Goal: Task Accomplishment & Management: Complete application form

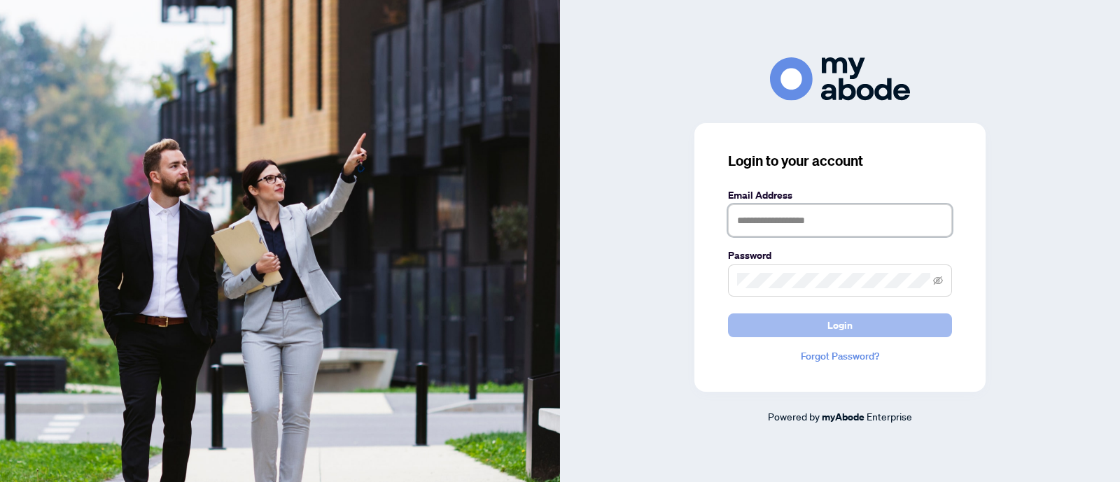
type input "**********"
click at [823, 320] on button "Login" at bounding box center [840, 326] width 224 height 24
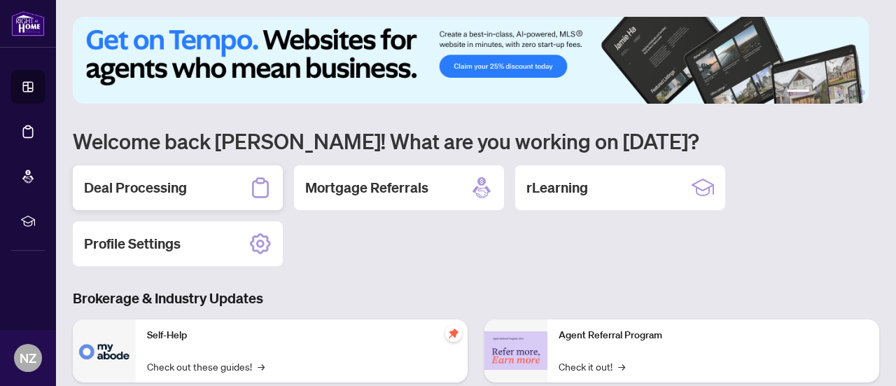
click at [140, 194] on h2 "Deal Processing" at bounding box center [135, 188] width 103 height 20
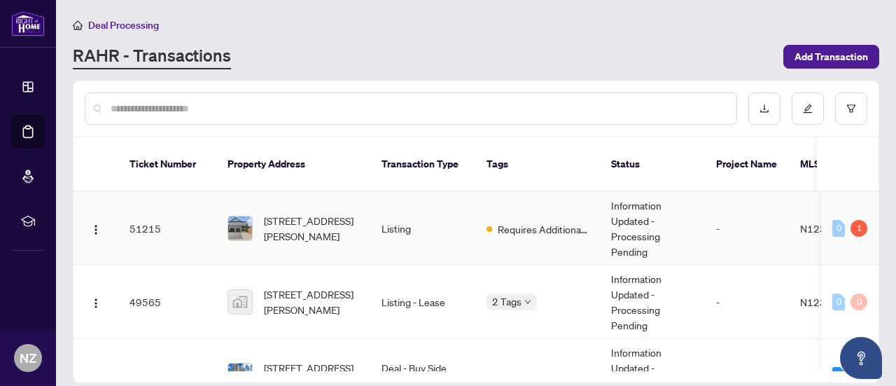
click at [334, 216] on span "[STREET_ADDRESS][PERSON_NAME]" at bounding box center [311, 228] width 95 height 31
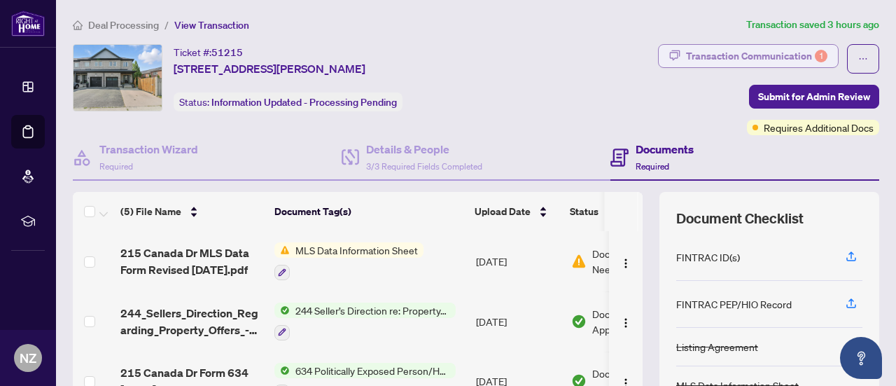
click at [752, 58] on div "Transaction Communication 1" at bounding box center [756, 56] width 141 height 22
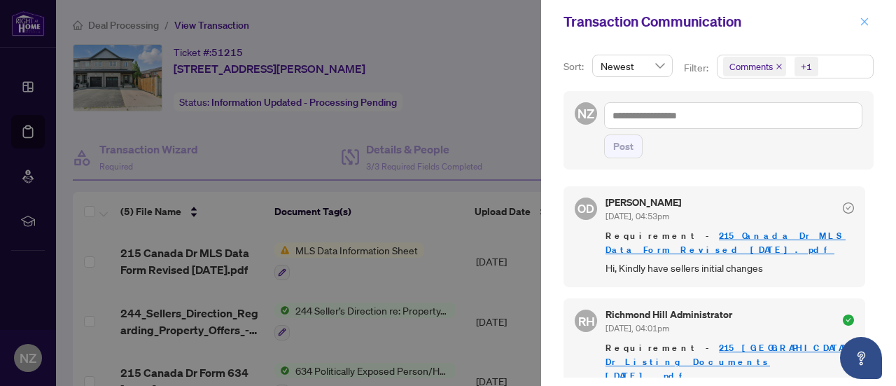
click at [869, 22] on icon "close" at bounding box center [865, 22] width 10 height 10
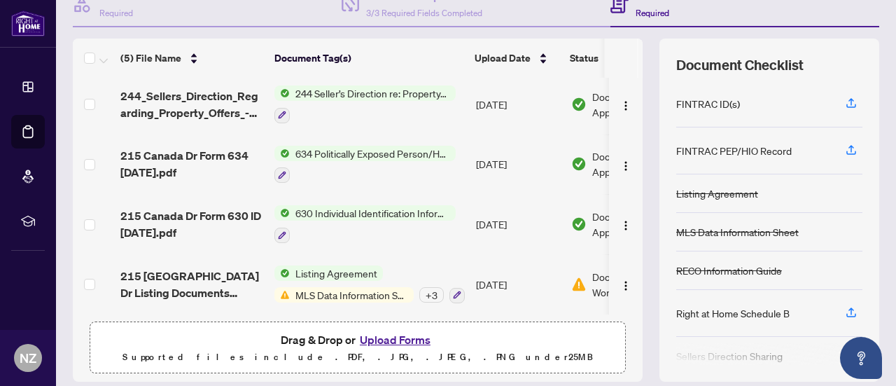
scroll to position [198, 0]
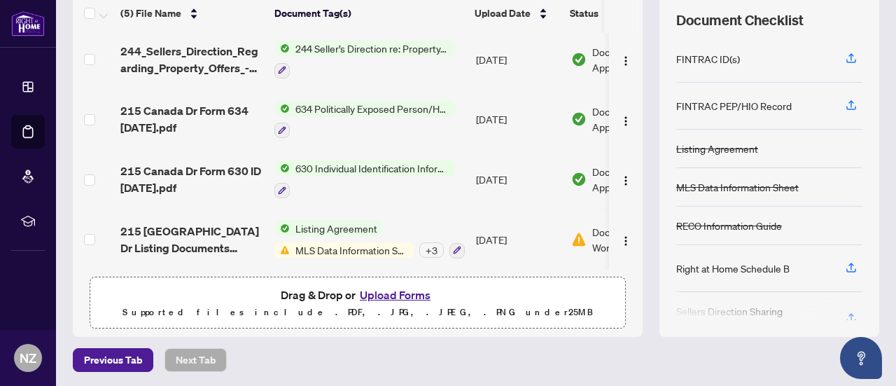
click at [365, 295] on button "Upload Forms" at bounding box center [395, 295] width 79 height 18
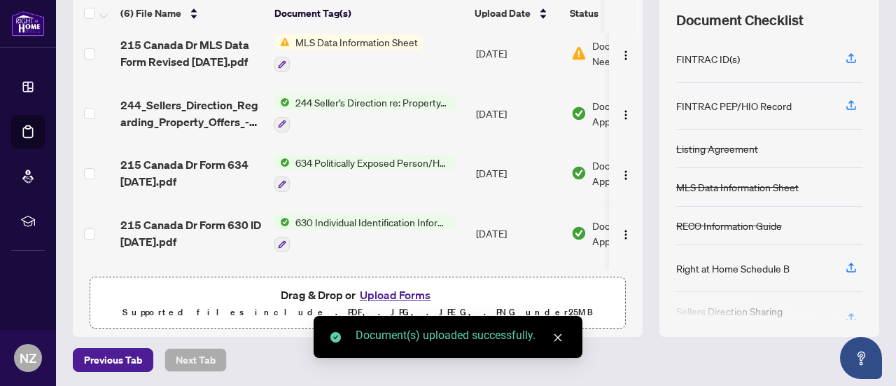
scroll to position [0, 0]
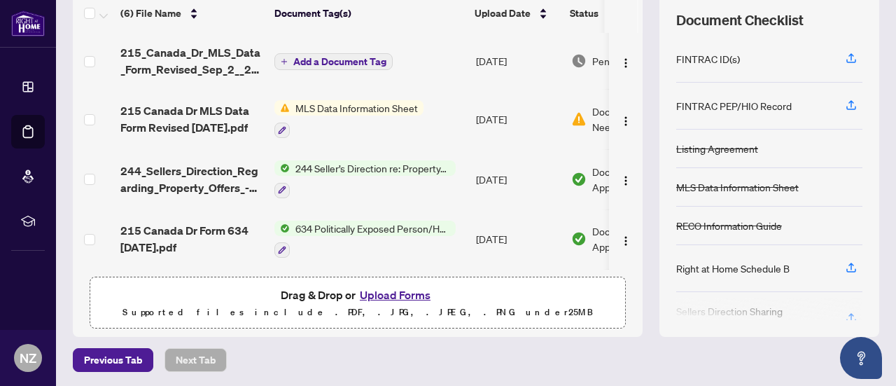
click at [363, 62] on span "Add a Document Tag" at bounding box center [339, 62] width 93 height 10
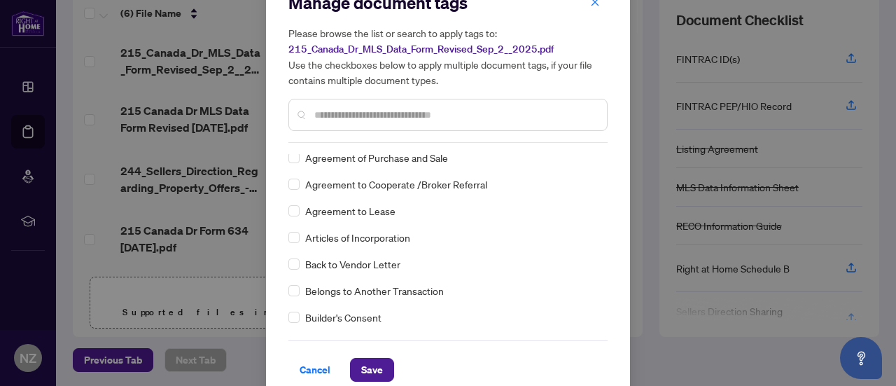
scroll to position [47, 0]
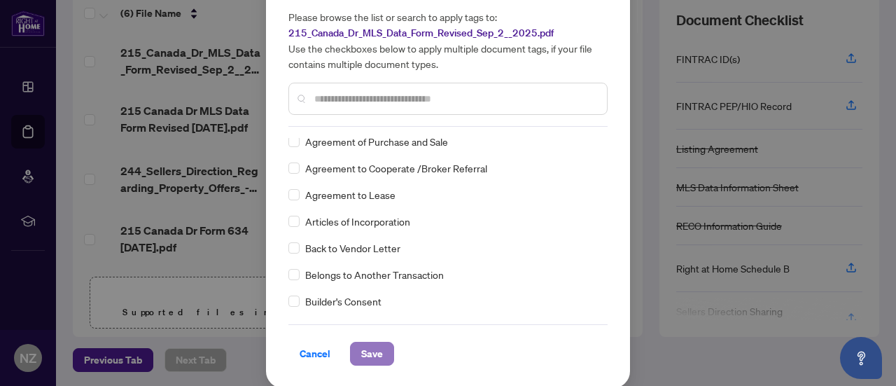
click at [373, 353] on span "Save" at bounding box center [372, 353] width 22 height 22
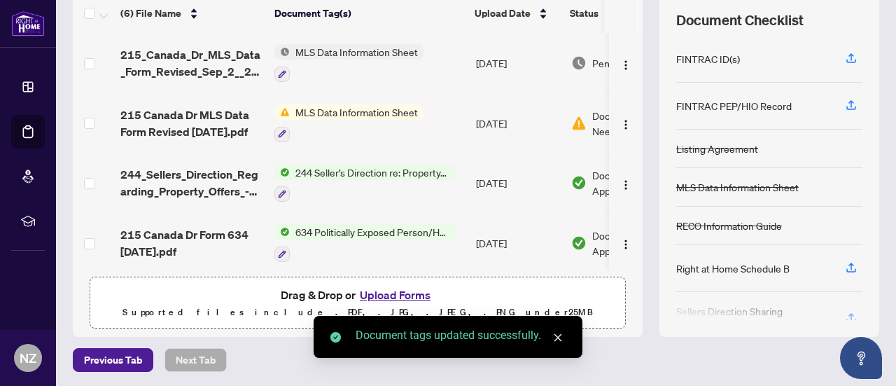
click at [364, 50] on span "MLS Data Information Sheet" at bounding box center [357, 51] width 134 height 15
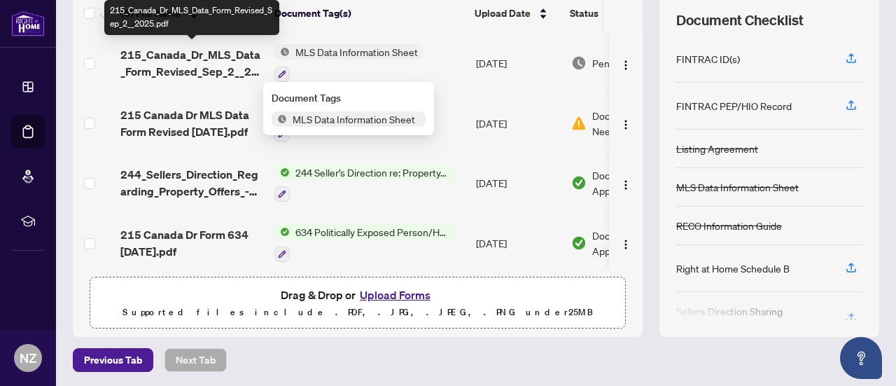
click at [204, 62] on span "215_Canada_Dr_MLS_Data_Form_Revised_Sep_2__2025.pdf" at bounding box center [191, 63] width 143 height 34
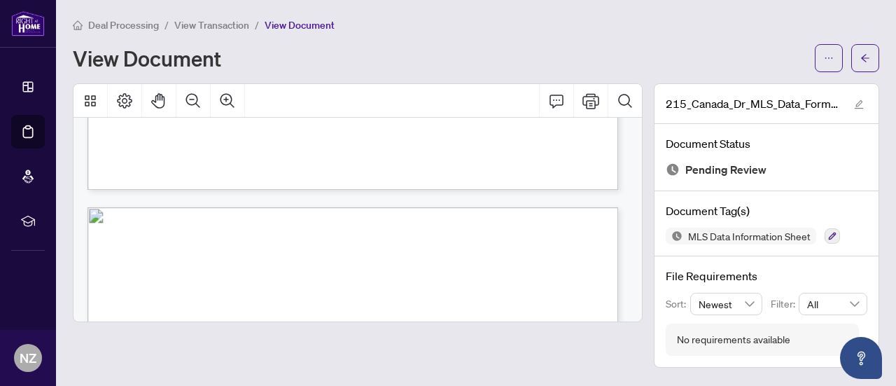
scroll to position [630, 0]
click at [871, 60] on button "button" at bounding box center [865, 58] width 28 height 28
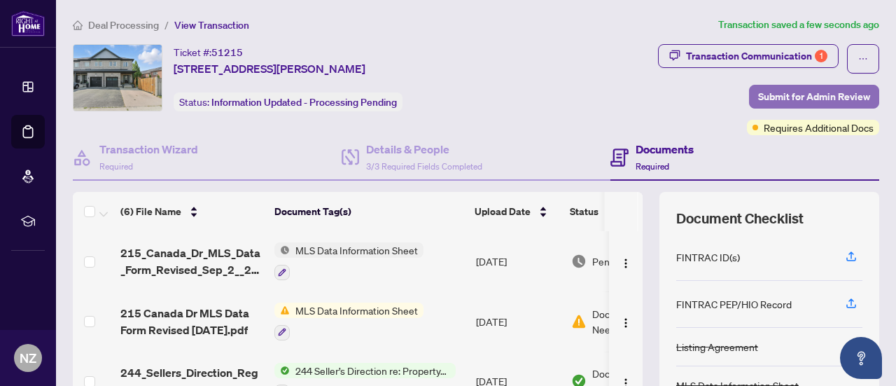
click at [783, 99] on span "Submit for Admin Review" at bounding box center [814, 96] width 112 height 22
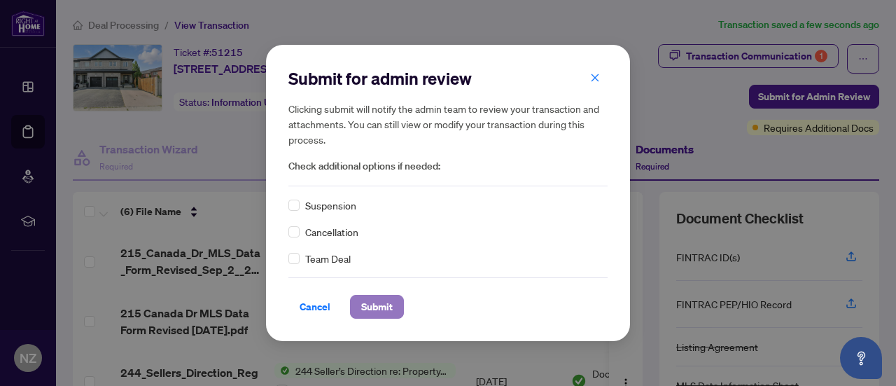
click at [375, 309] on span "Submit" at bounding box center [377, 306] width 32 height 22
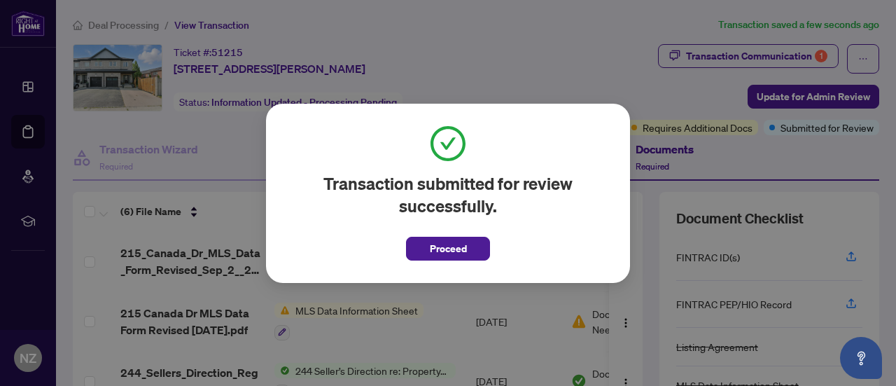
click at [449, 249] on span "Proceed" at bounding box center [448, 248] width 37 height 22
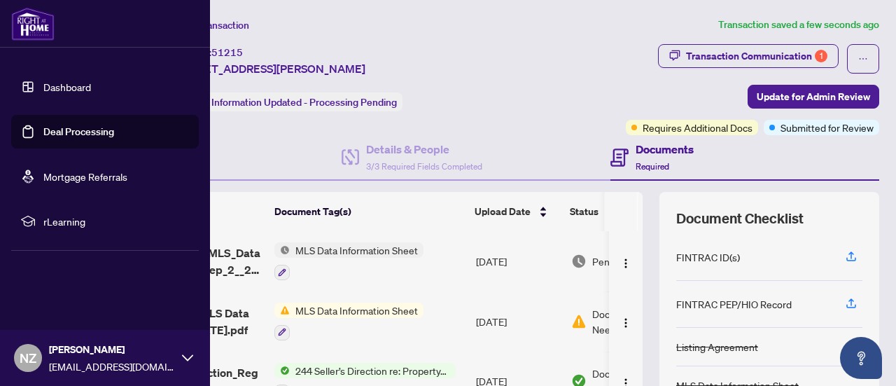
click at [53, 87] on link "Dashboard" at bounding box center [67, 87] width 48 height 13
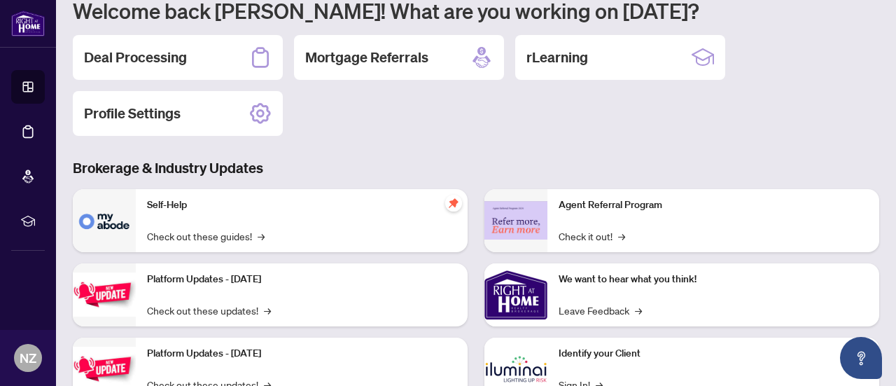
scroll to position [70, 0]
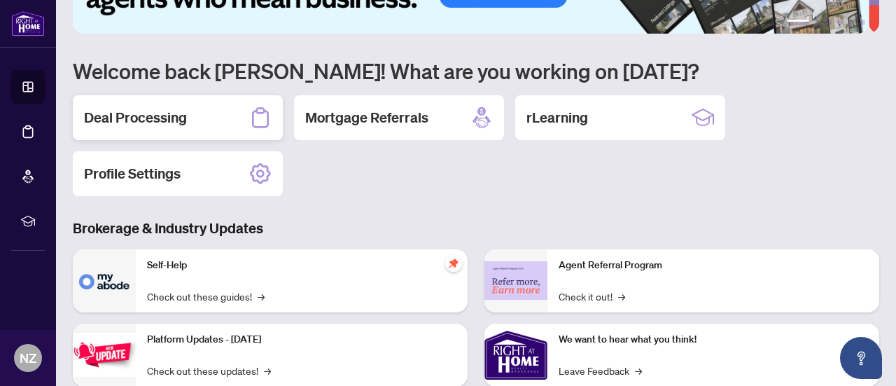
click at [121, 116] on h2 "Deal Processing" at bounding box center [135, 118] width 103 height 20
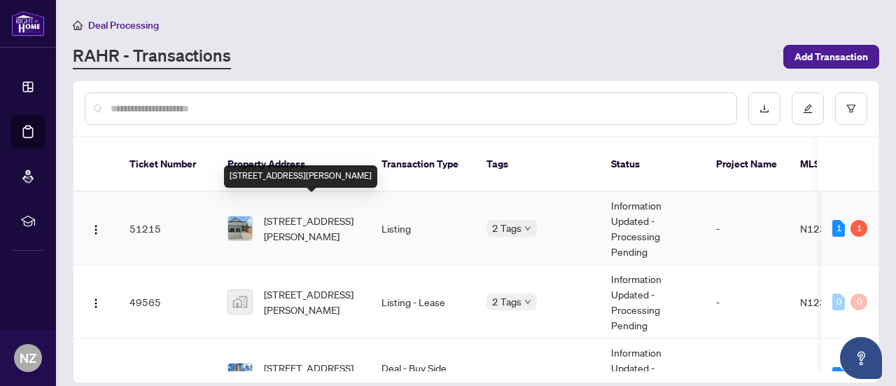
click at [295, 215] on span "[STREET_ADDRESS][PERSON_NAME]" at bounding box center [311, 228] width 95 height 31
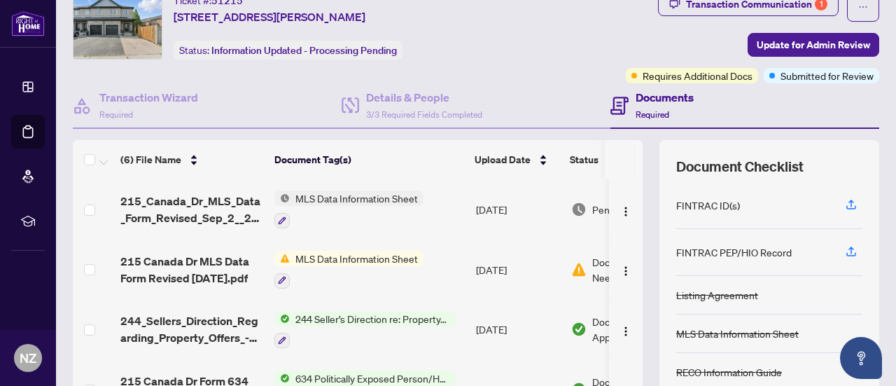
scroll to position [70, 0]
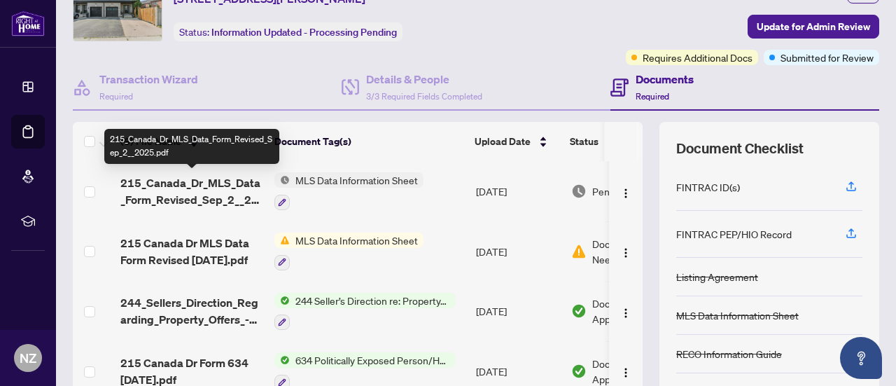
click at [190, 188] on span "215_Canada_Dr_MLS_Data_Form_Revised_Sep_2__2025.pdf" at bounding box center [191, 191] width 143 height 34
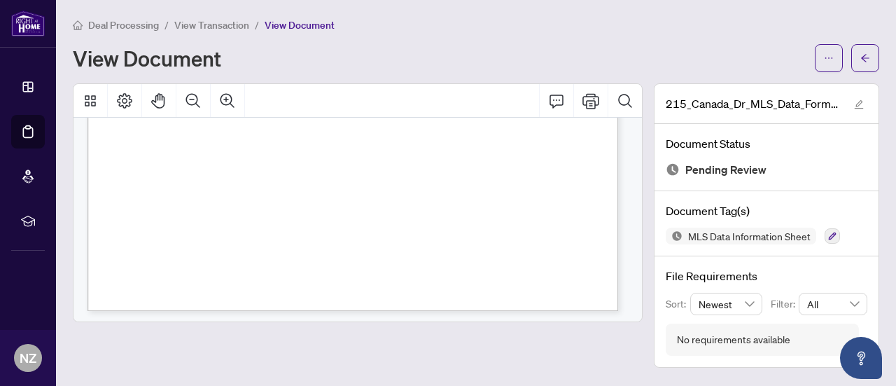
scroll to position [560, 0]
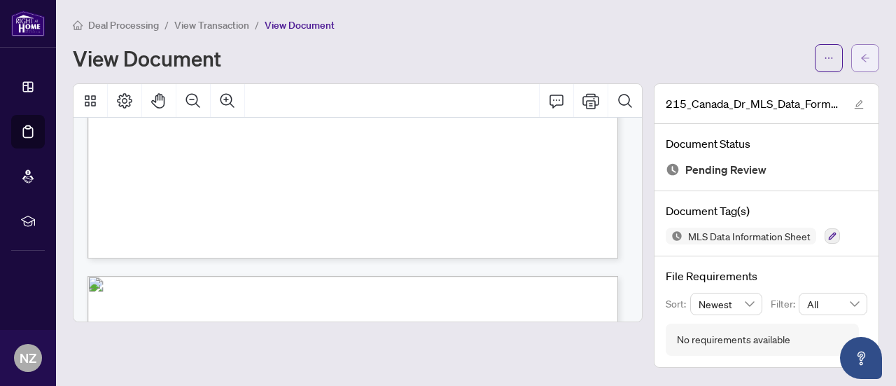
click at [861, 56] on icon "arrow-left" at bounding box center [865, 58] width 10 height 10
